Goal: Information Seeking & Learning: Learn about a topic

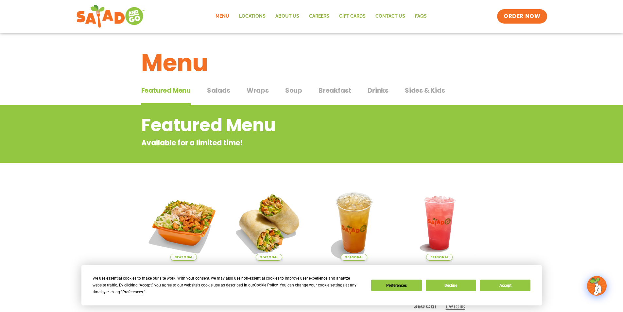
click at [339, 93] on span "Breakfast" at bounding box center [335, 90] width 33 height 10
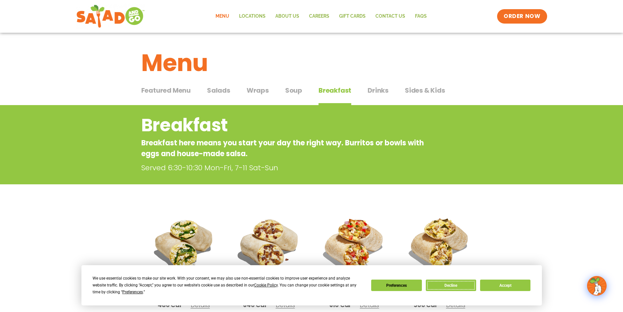
click at [465, 284] on button "Decline" at bounding box center [451, 284] width 50 height 11
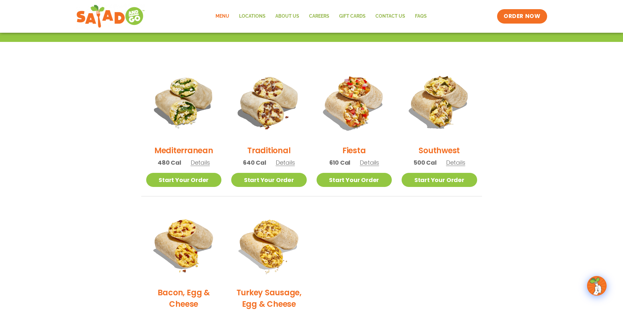
scroll to position [131, 0]
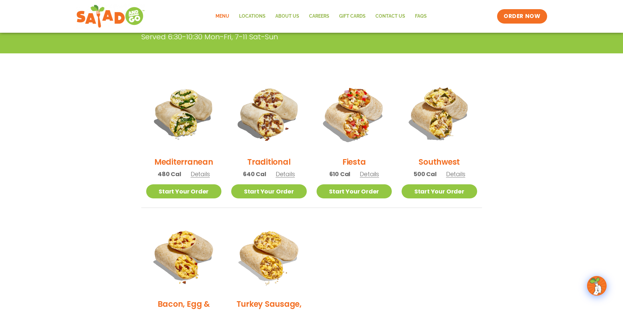
click at [198, 175] on span "Details" at bounding box center [200, 174] width 19 height 8
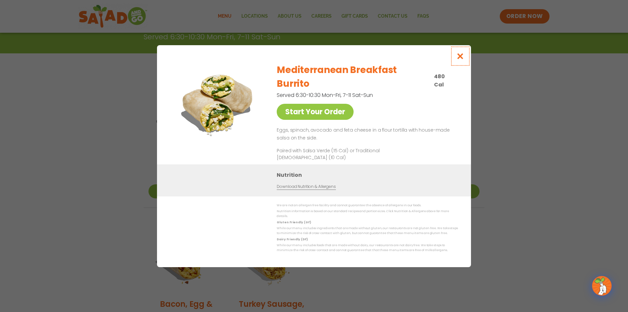
click at [461, 60] on icon "Close modal" at bounding box center [460, 56] width 8 height 7
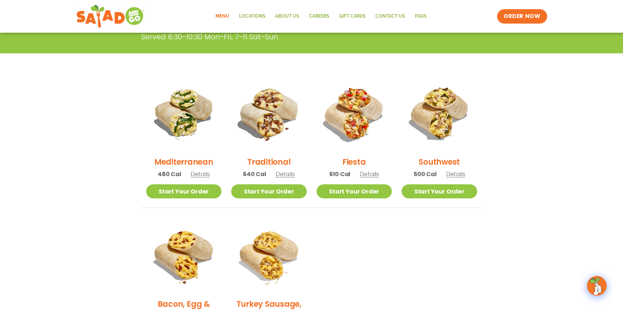
click at [291, 173] on span "Details" at bounding box center [285, 174] width 19 height 8
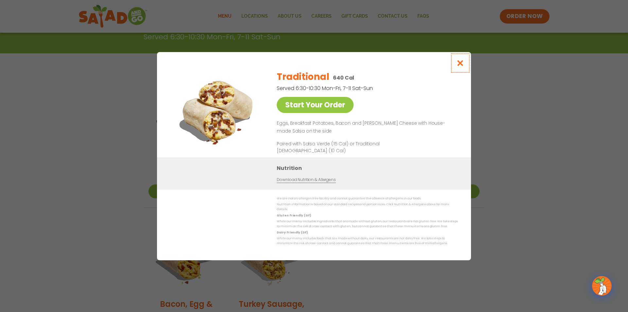
click at [458, 65] on icon "Close modal" at bounding box center [460, 63] width 8 height 7
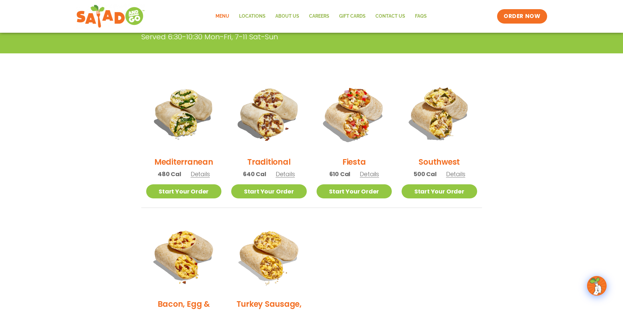
click at [377, 174] on span "Details" at bounding box center [369, 174] width 19 height 8
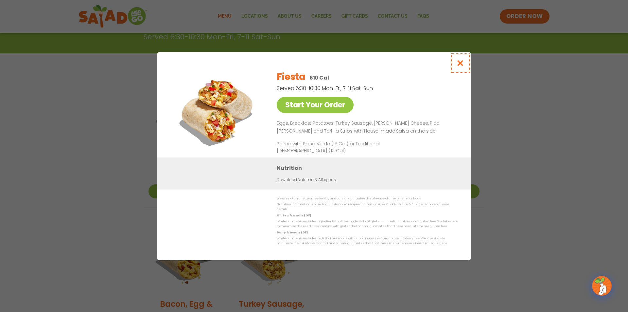
click at [460, 65] on icon "Close modal" at bounding box center [460, 63] width 8 height 7
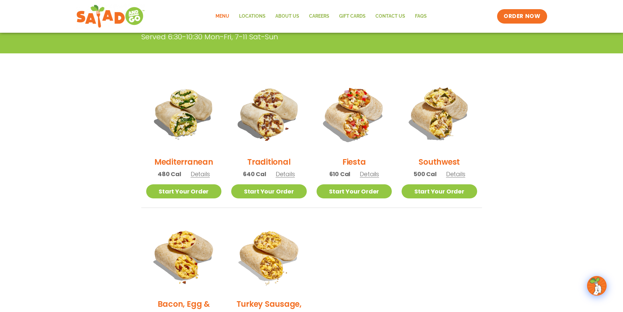
click at [455, 173] on span "Details" at bounding box center [455, 174] width 19 height 8
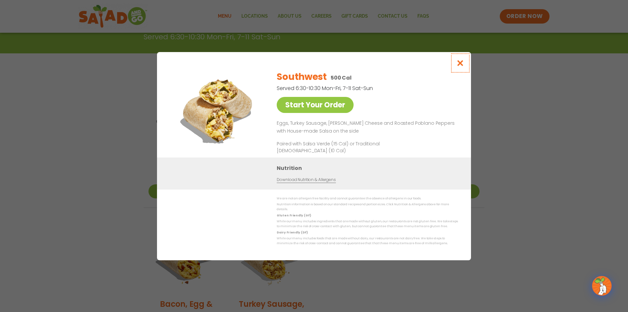
click at [460, 65] on icon "Close modal" at bounding box center [460, 63] width 8 height 7
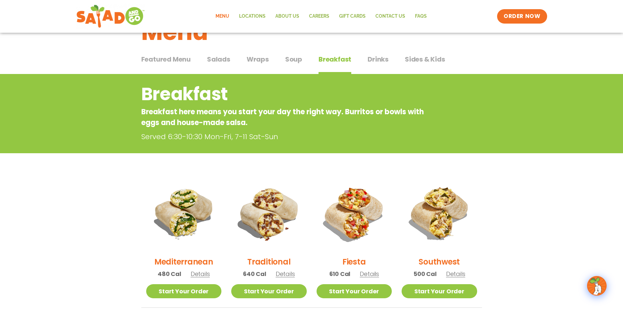
scroll to position [30, 0]
